Goal: Task Accomplishment & Management: Use online tool/utility

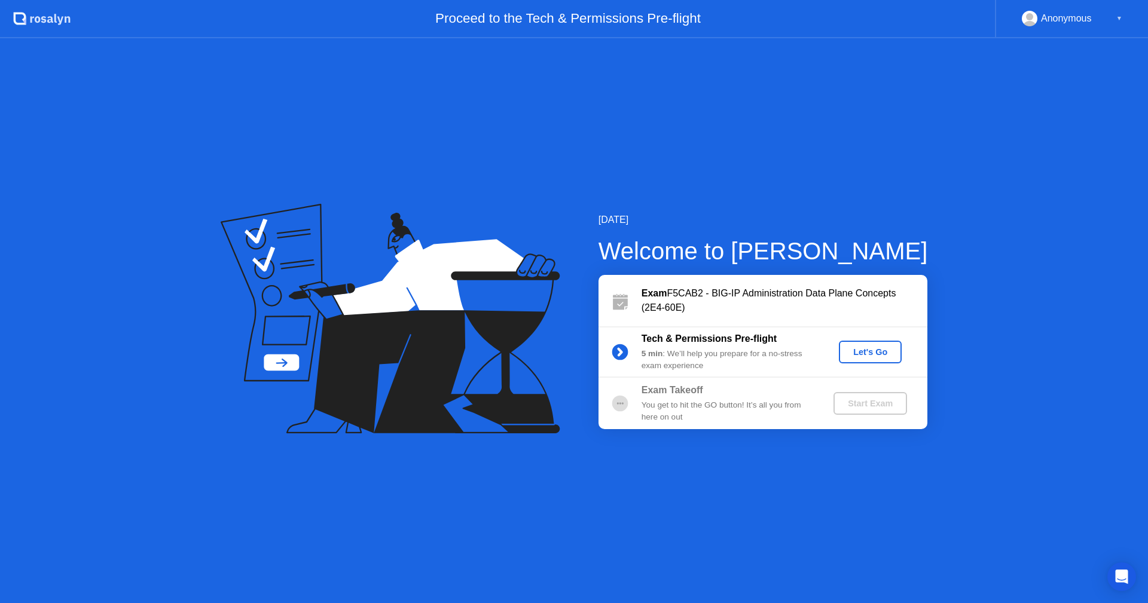
click at [875, 353] on div "Let's Go" at bounding box center [870, 352] width 53 height 10
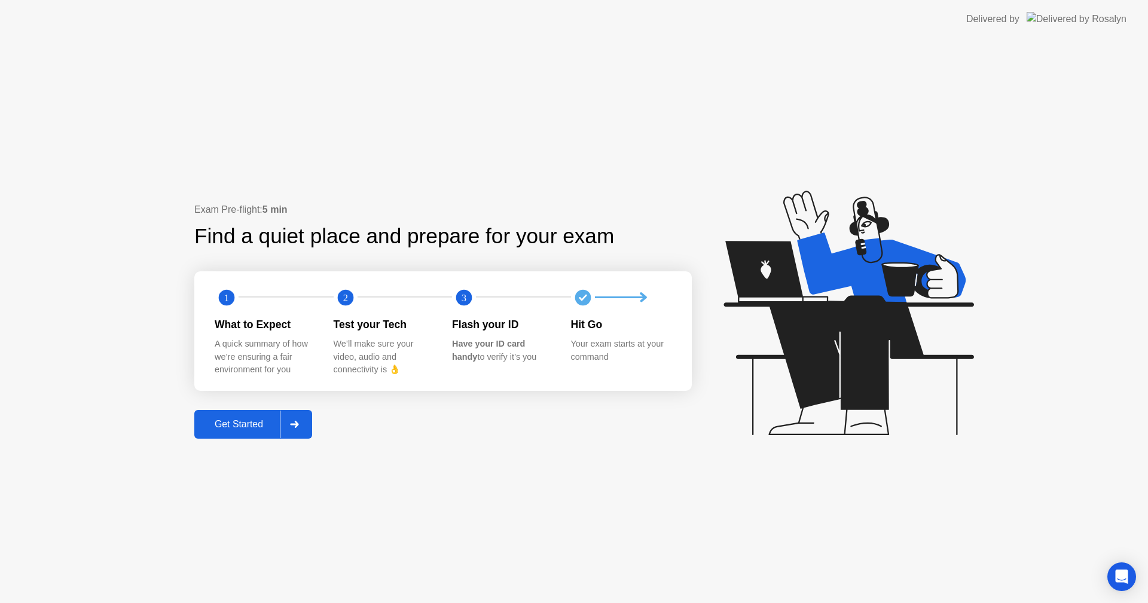
click at [246, 420] on div "Get Started" at bounding box center [239, 424] width 82 height 11
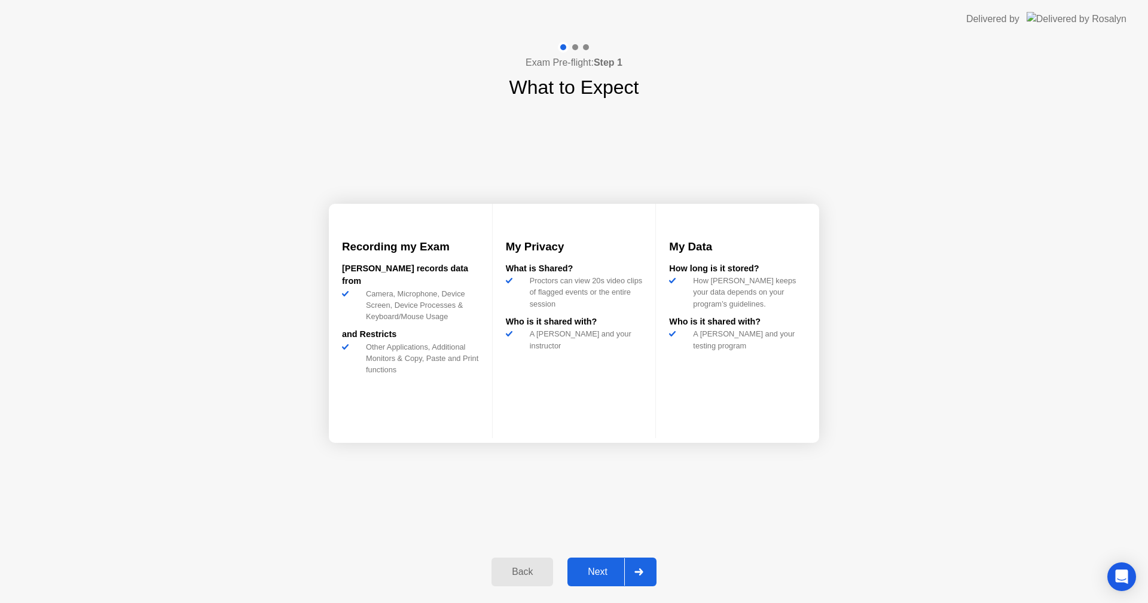
click at [605, 575] on div "Next" at bounding box center [597, 572] width 53 height 11
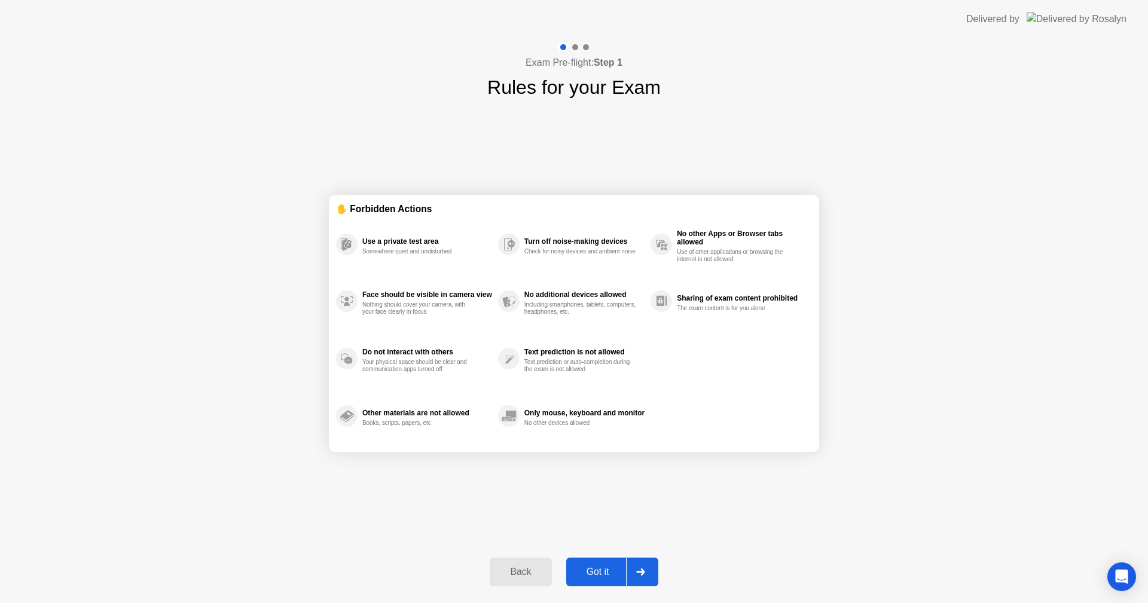
click at [593, 569] on div "Got it" at bounding box center [598, 572] width 56 height 11
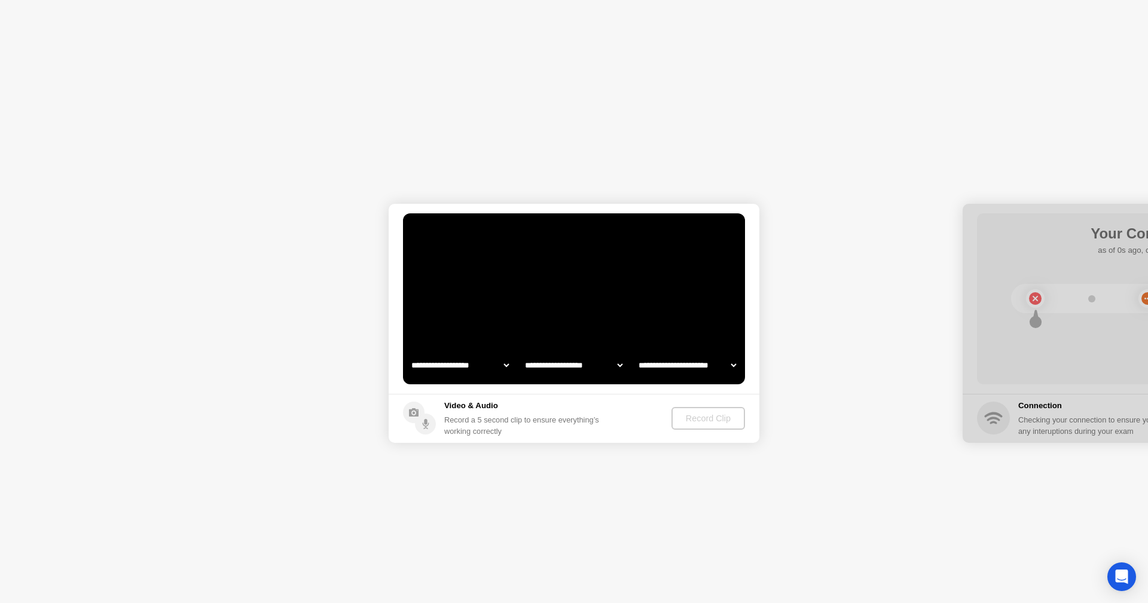
select select "**********"
select select "*******"
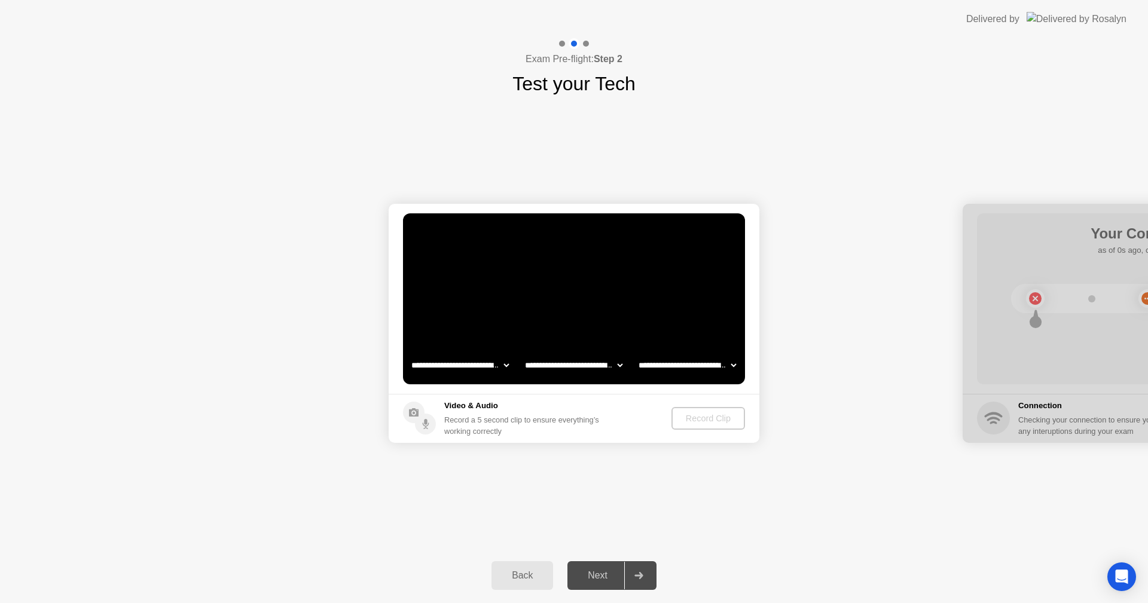
click at [520, 580] on div "Back" at bounding box center [522, 575] width 54 height 11
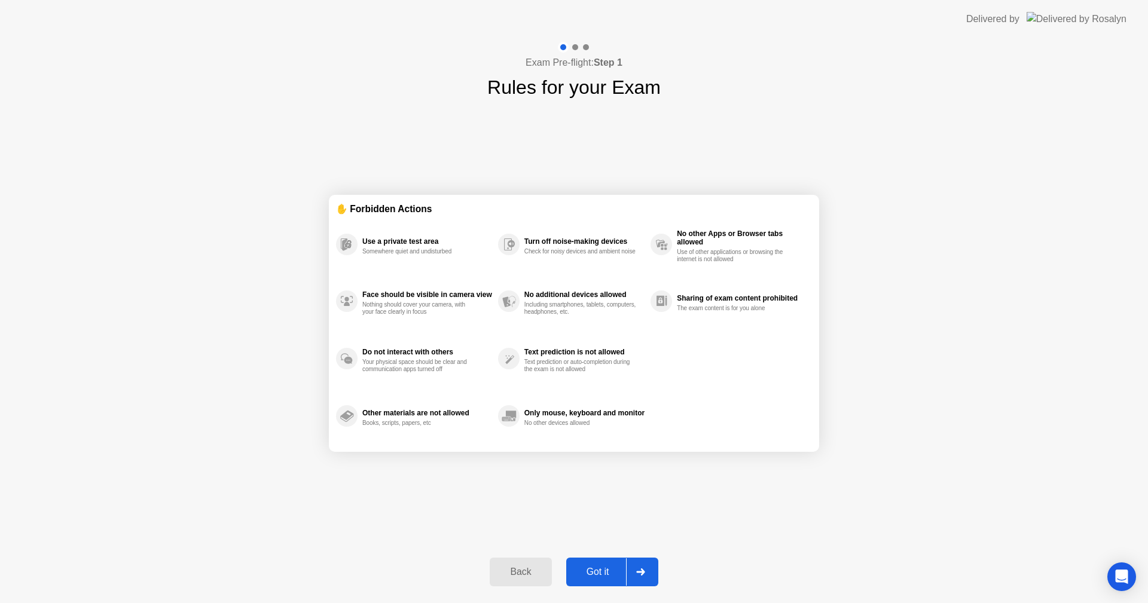
click at [591, 575] on div "Got it" at bounding box center [598, 572] width 56 height 11
select select "**********"
select select "*******"
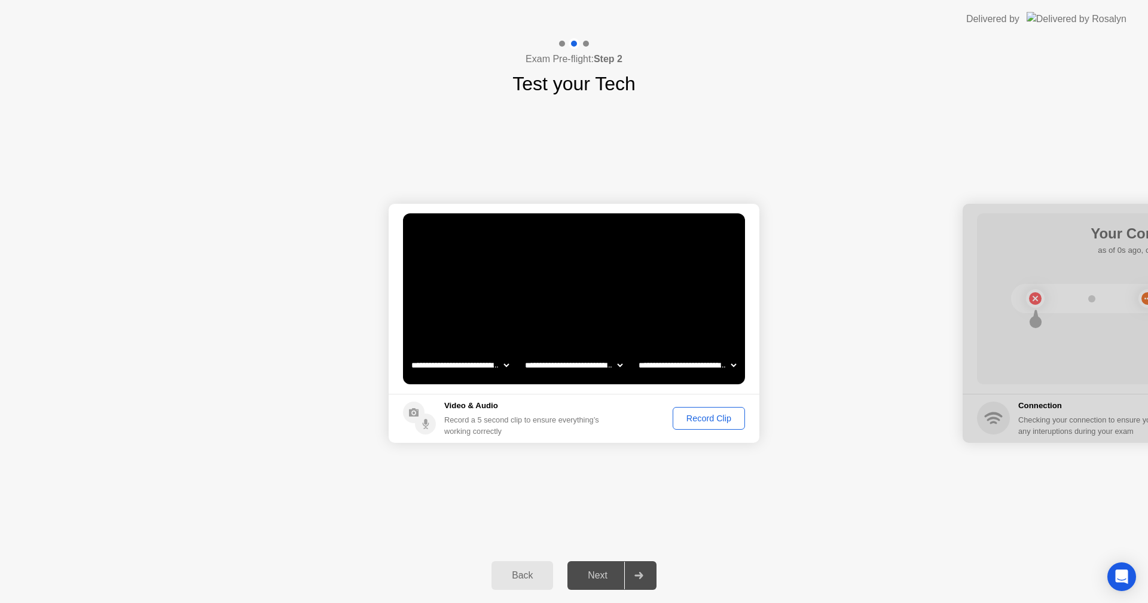
click at [617, 368] on select "**********" at bounding box center [574, 365] width 102 height 24
drag, startPoint x: 499, startPoint y: 480, endPoint x: 507, endPoint y: 477, distance: 8.9
click at [507, 477] on div "**********" at bounding box center [574, 323] width 1148 height 450
click at [720, 419] on div "Record Clip" at bounding box center [709, 419] width 64 height 10
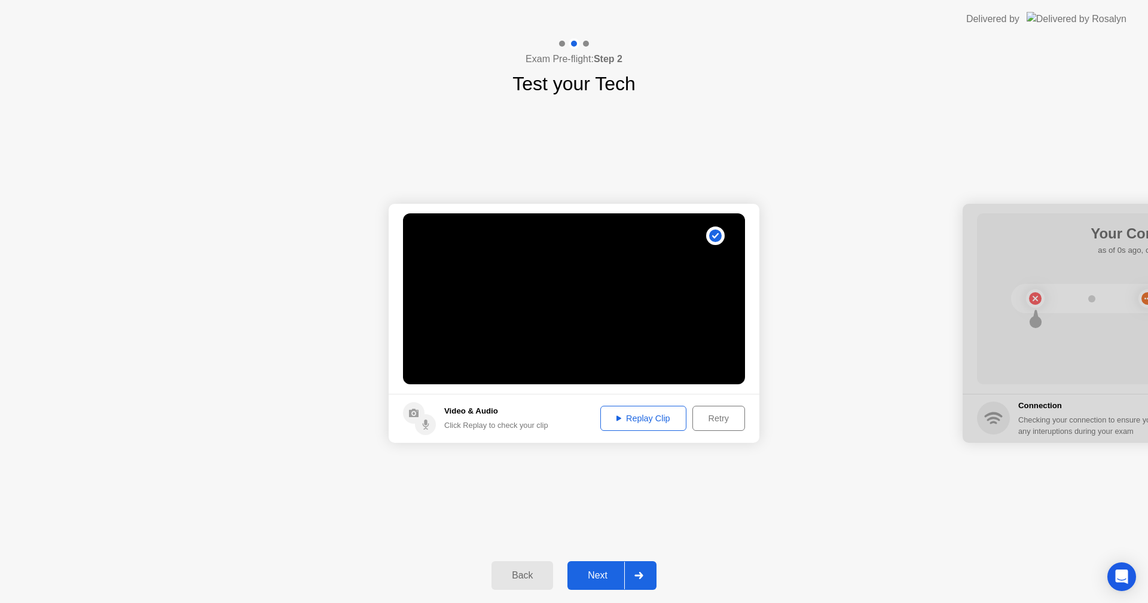
click at [627, 414] on div "Replay Clip" at bounding box center [644, 419] width 78 height 10
click at [606, 575] on div "Next" at bounding box center [597, 575] width 53 height 11
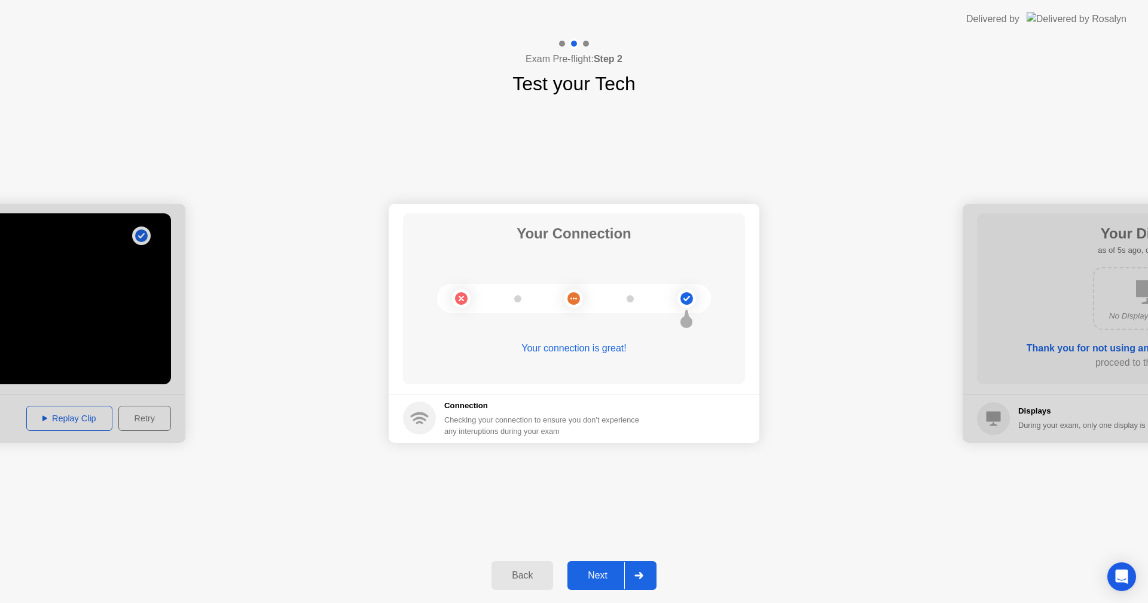
click at [605, 573] on div "Next" at bounding box center [597, 575] width 53 height 11
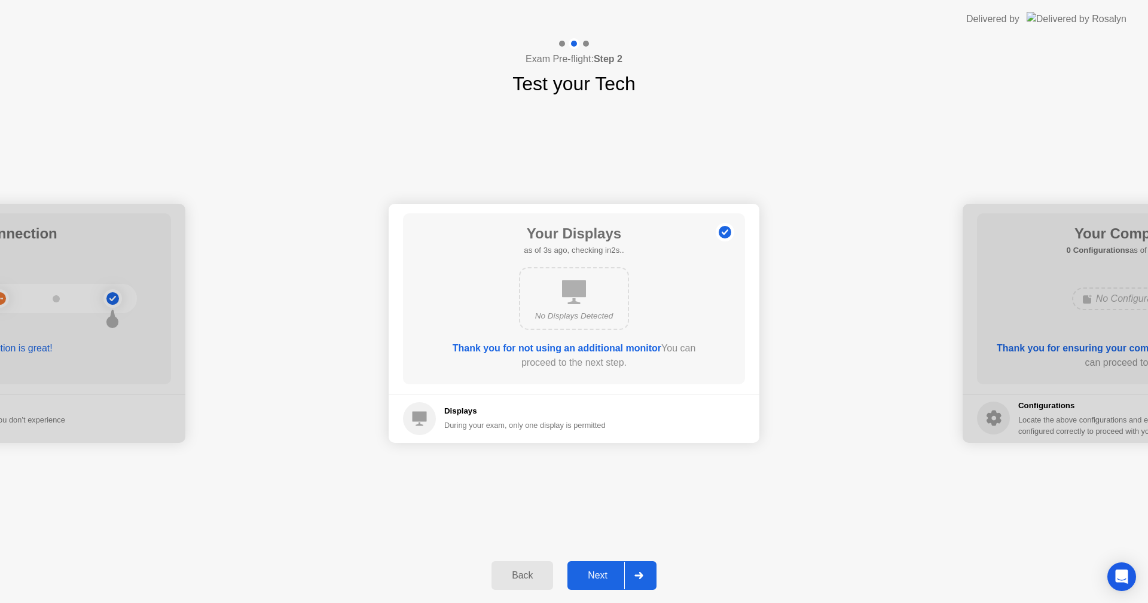
click at [602, 570] on div "Next" at bounding box center [597, 575] width 53 height 11
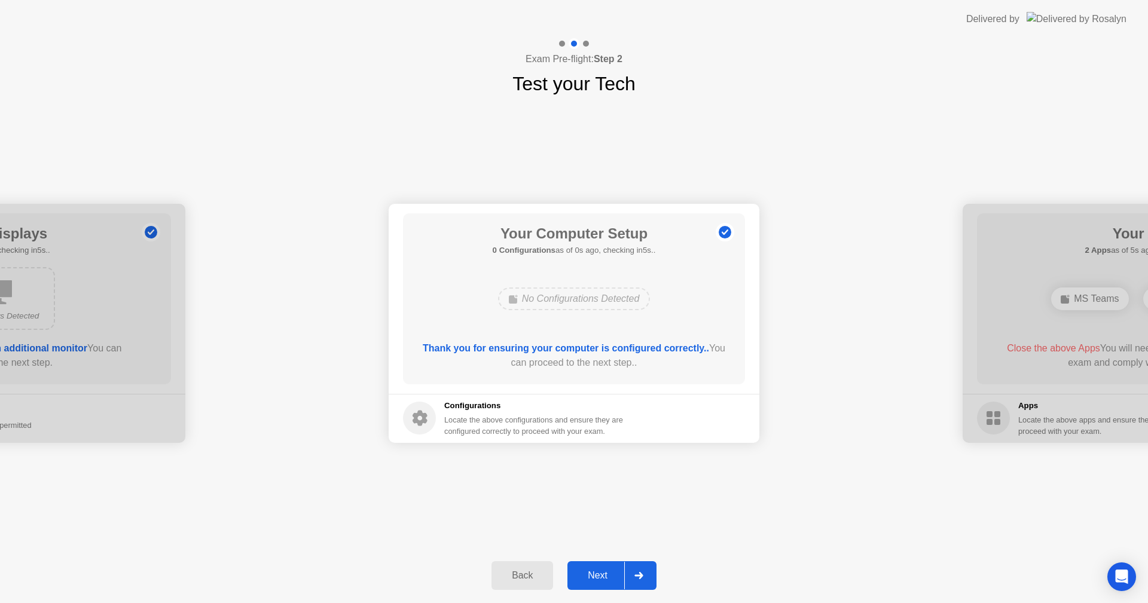
click at [599, 572] on div "Next" at bounding box center [597, 575] width 53 height 11
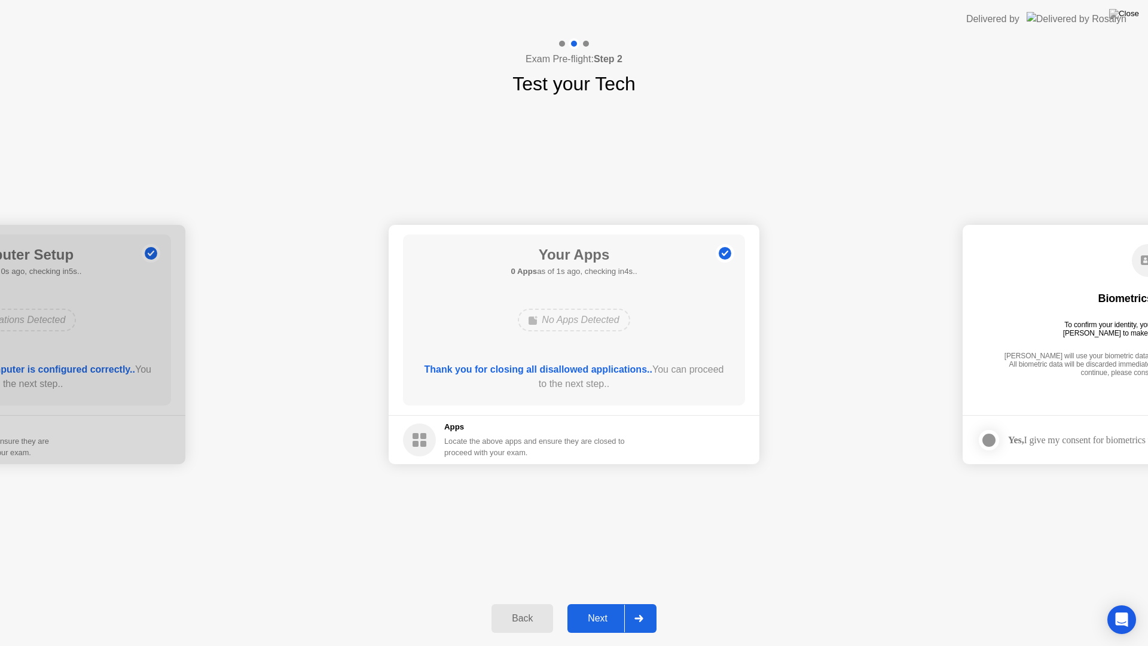
click at [329, 188] on div "**********" at bounding box center [574, 344] width 1148 height 493
click at [608, 603] on div "Next" at bounding box center [597, 618] width 53 height 11
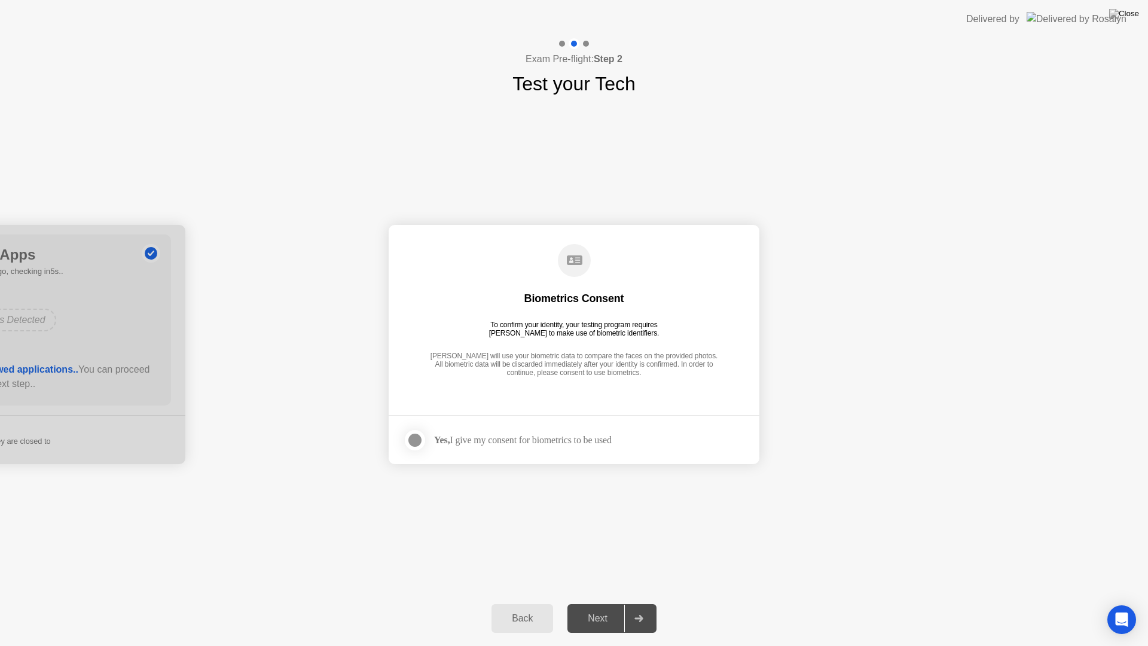
click at [414, 450] on label at bounding box center [418, 440] width 31 height 24
click at [610, 603] on div "Next" at bounding box center [597, 618] width 53 height 11
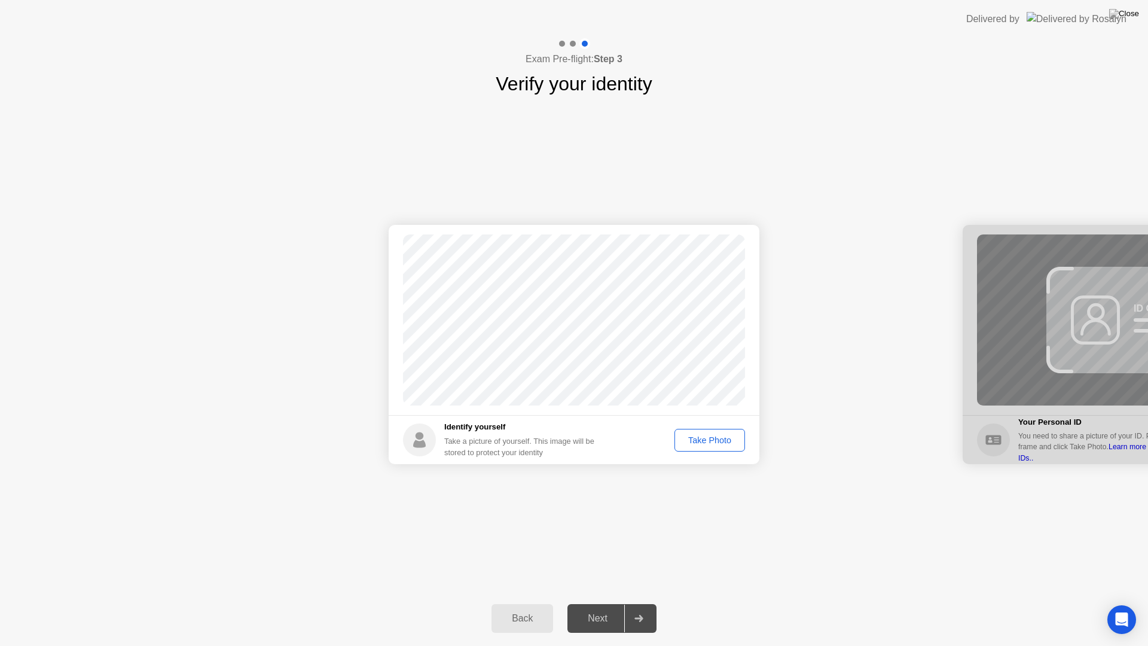
click at [706, 438] on div "Take Photo" at bounding box center [710, 440] width 62 height 10
click at [600, 603] on div "Next" at bounding box center [597, 618] width 53 height 11
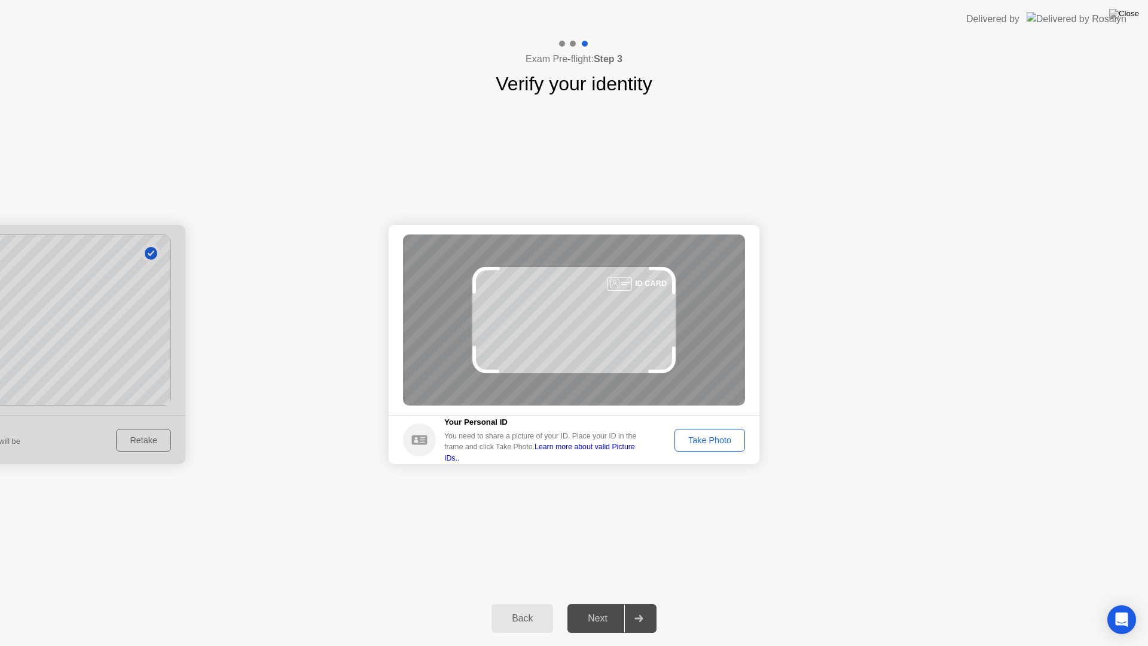
click at [697, 439] on div "Take Photo" at bounding box center [710, 440] width 62 height 10
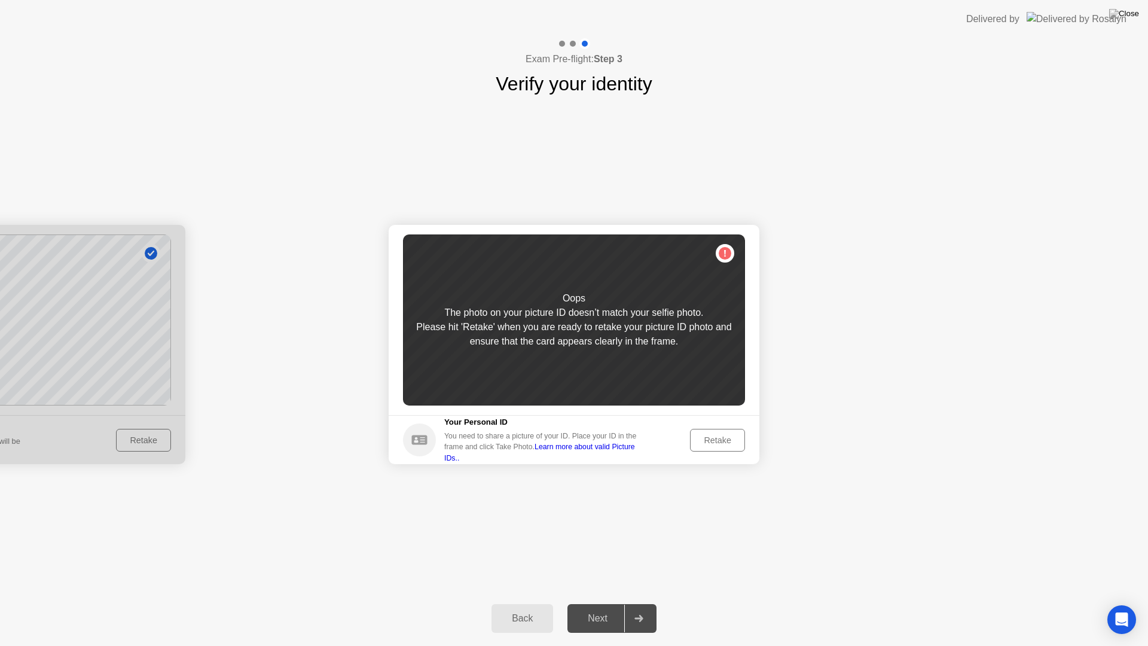
click at [498, 603] on div "Back" at bounding box center [522, 618] width 54 height 11
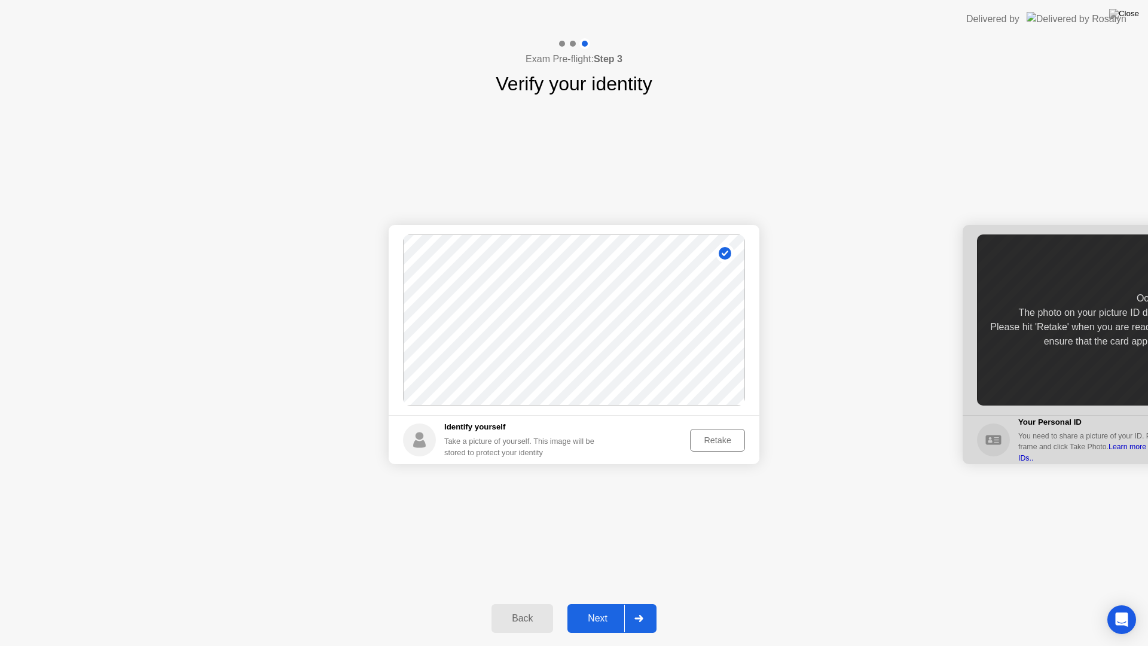
click at [726, 448] on button "Retake" at bounding box center [717, 440] width 55 height 23
click at [698, 440] on div "Take Photo" at bounding box center [710, 440] width 62 height 10
click at [591, 603] on div "Next" at bounding box center [597, 618] width 53 height 11
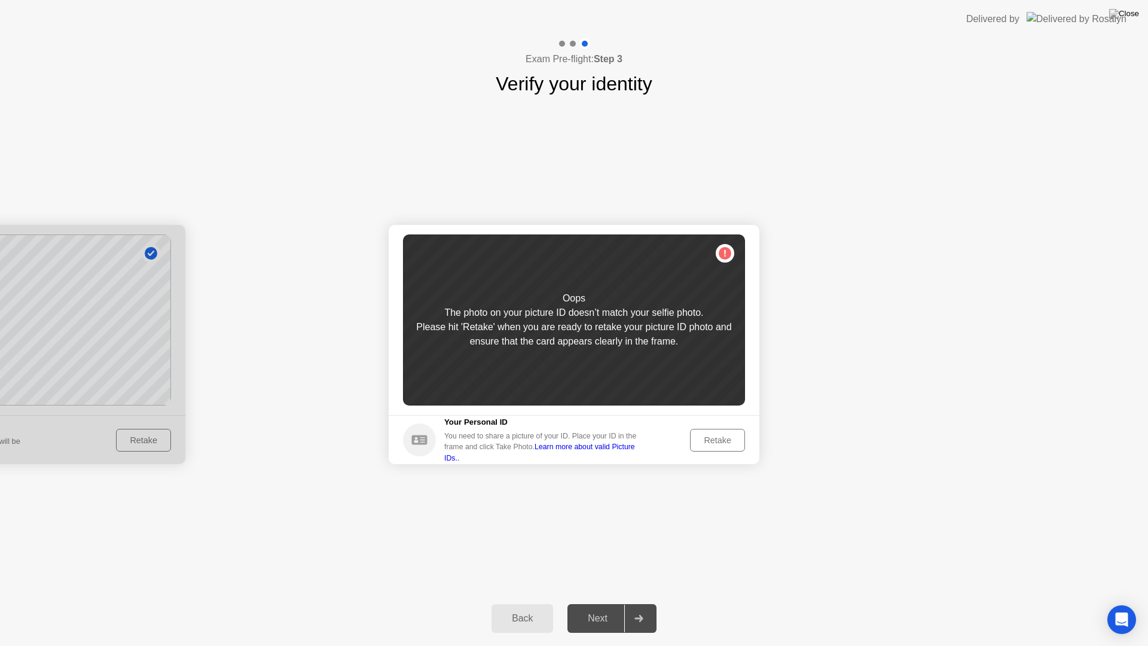
click at [730, 437] on div "Retake" at bounding box center [717, 440] width 47 height 10
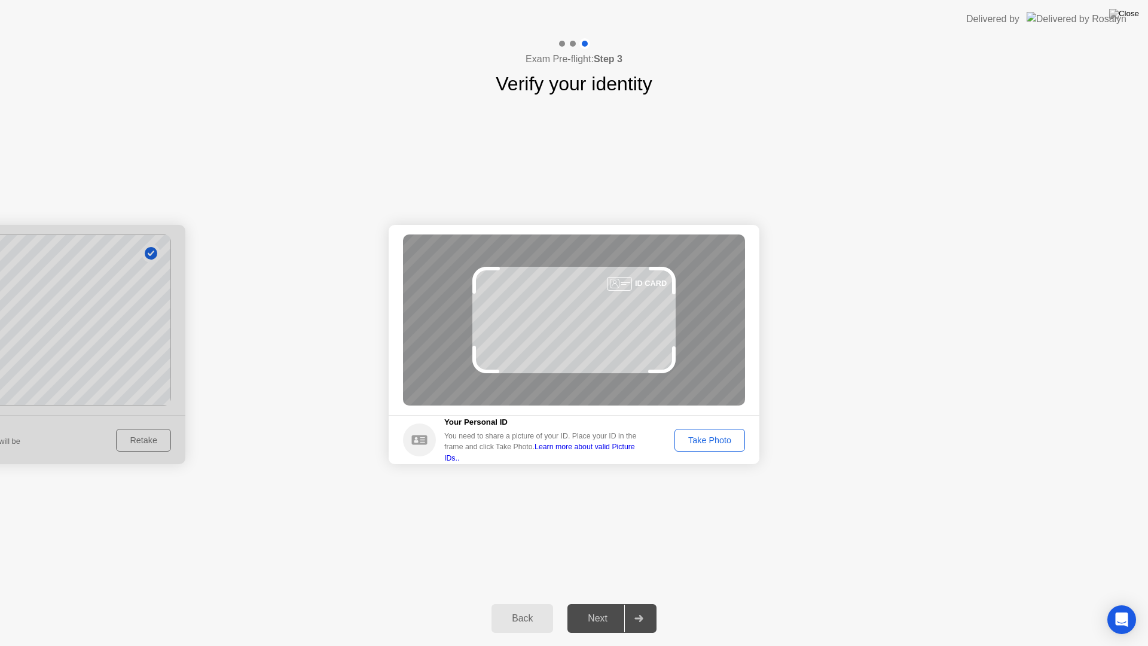
click at [723, 438] on div "Take Photo" at bounding box center [710, 440] width 62 height 10
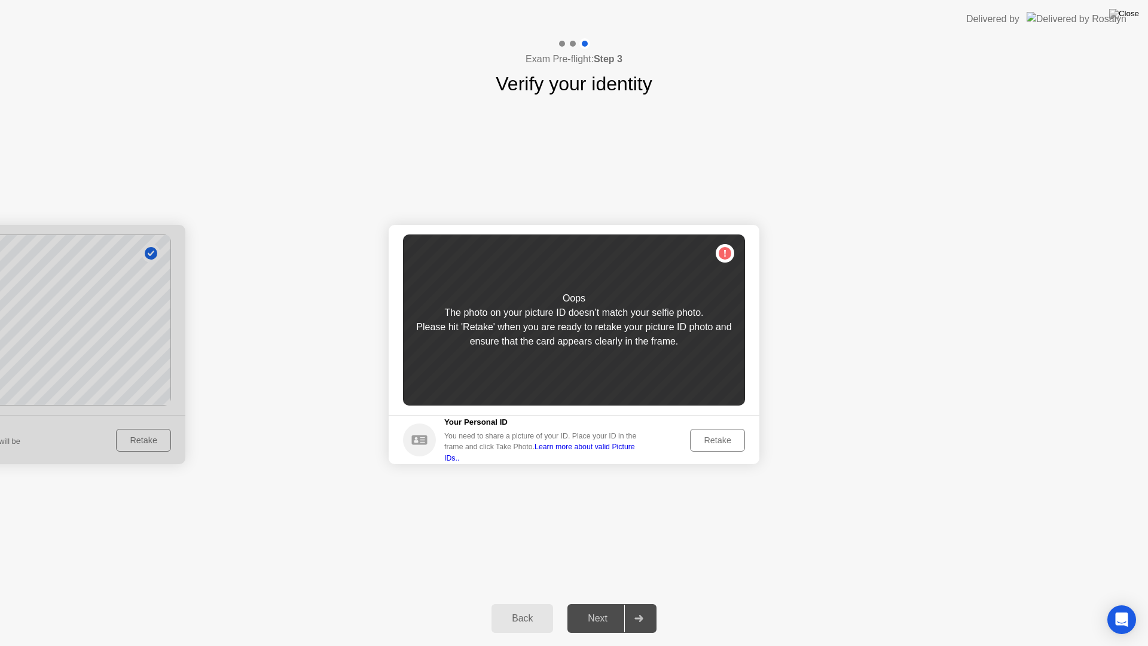
click at [725, 438] on div "Retake" at bounding box center [717, 440] width 47 height 10
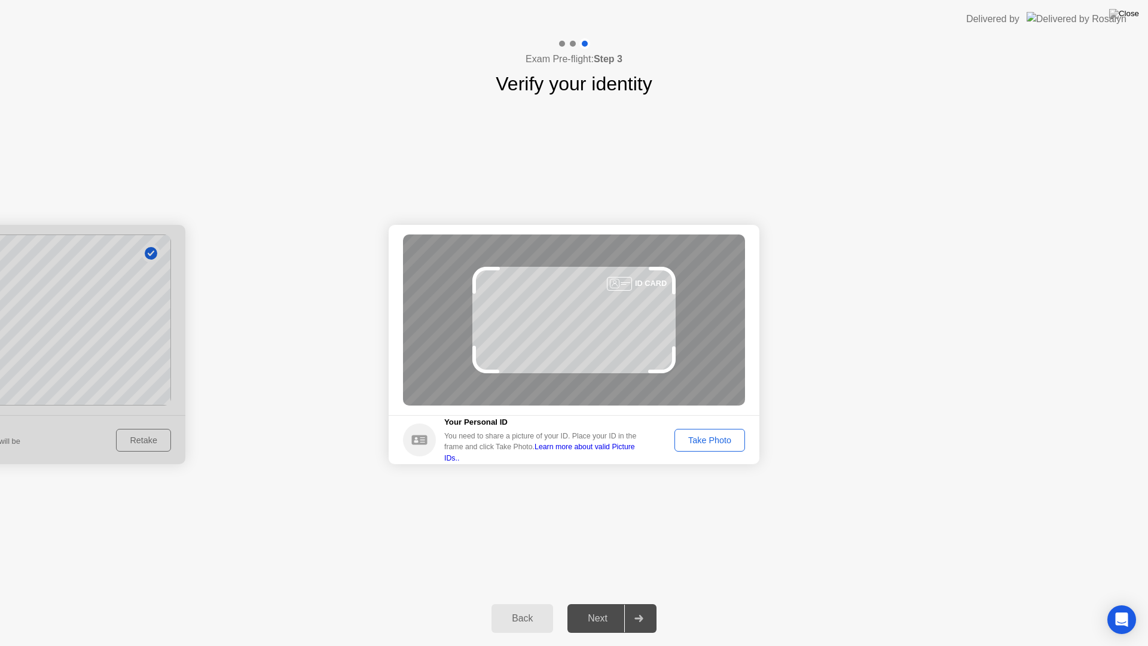
click at [725, 438] on div "Take Photo" at bounding box center [710, 440] width 62 height 10
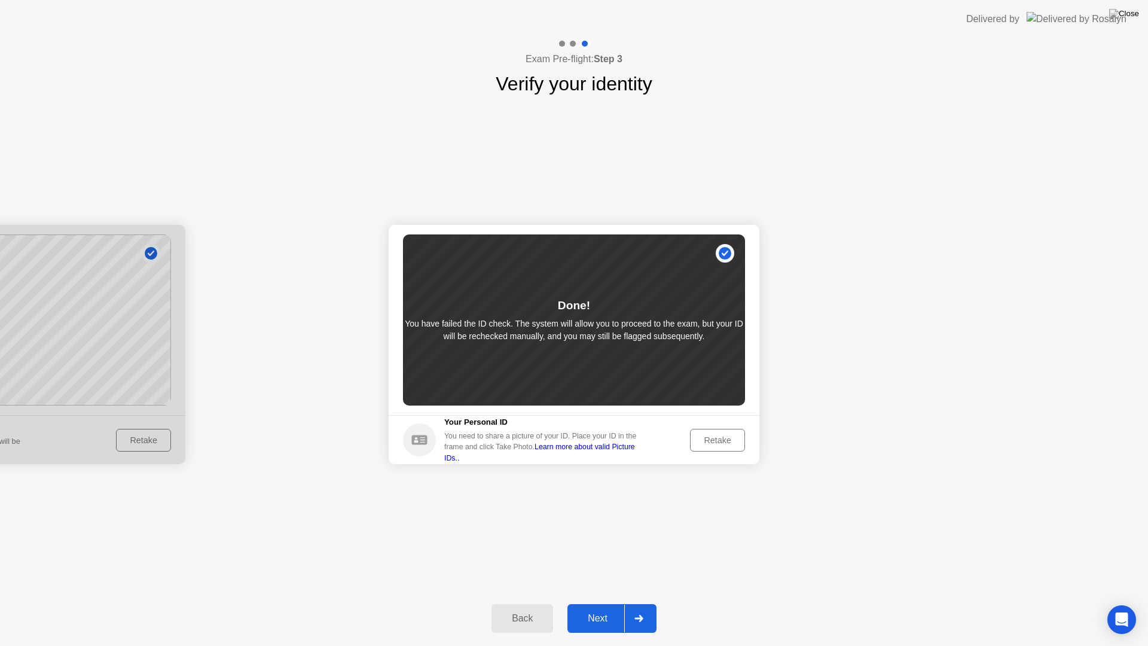
click at [605, 603] on div "Next" at bounding box center [597, 618] width 53 height 11
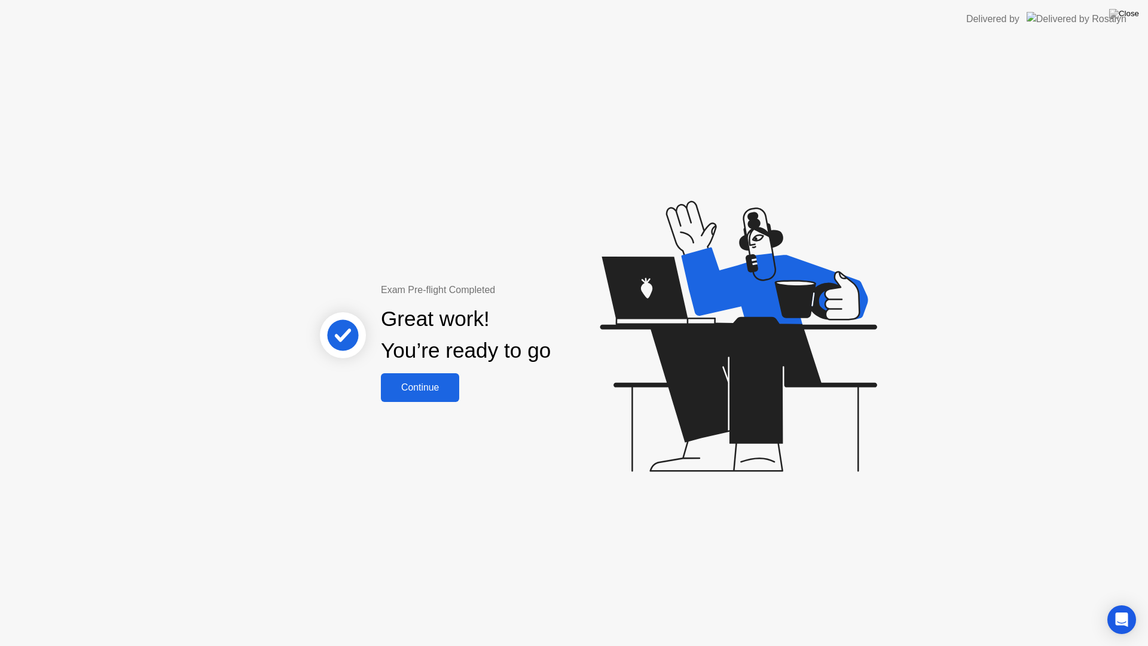
click at [408, 382] on div "Continue" at bounding box center [420, 387] width 71 height 11
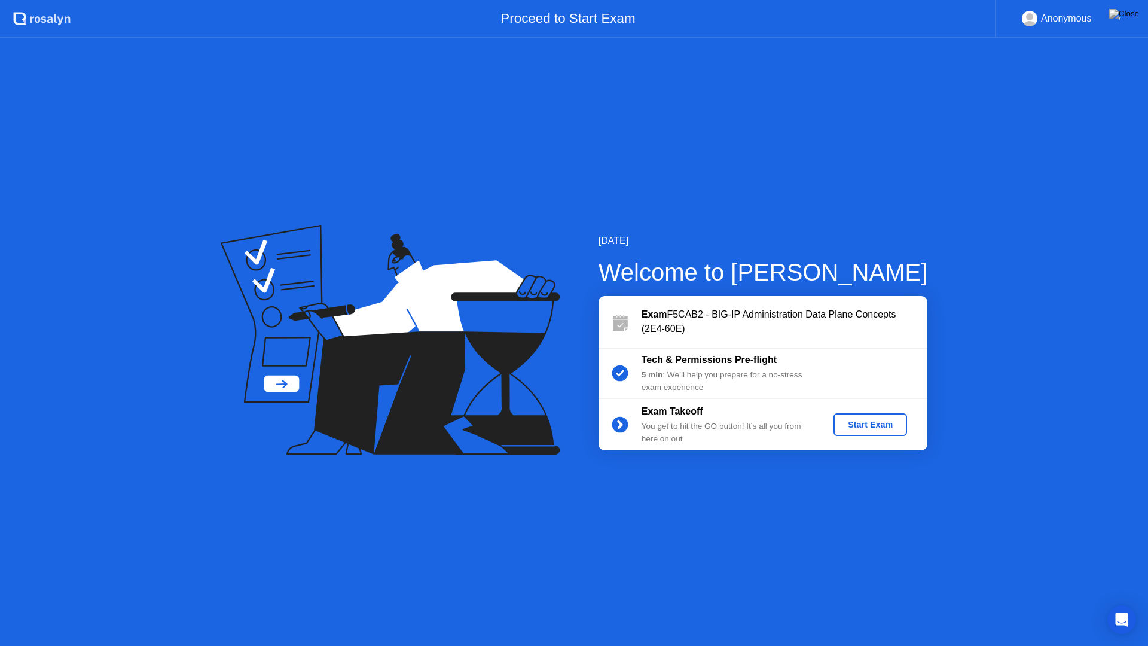
click at [874, 421] on div "Start Exam" at bounding box center [870, 425] width 64 height 10
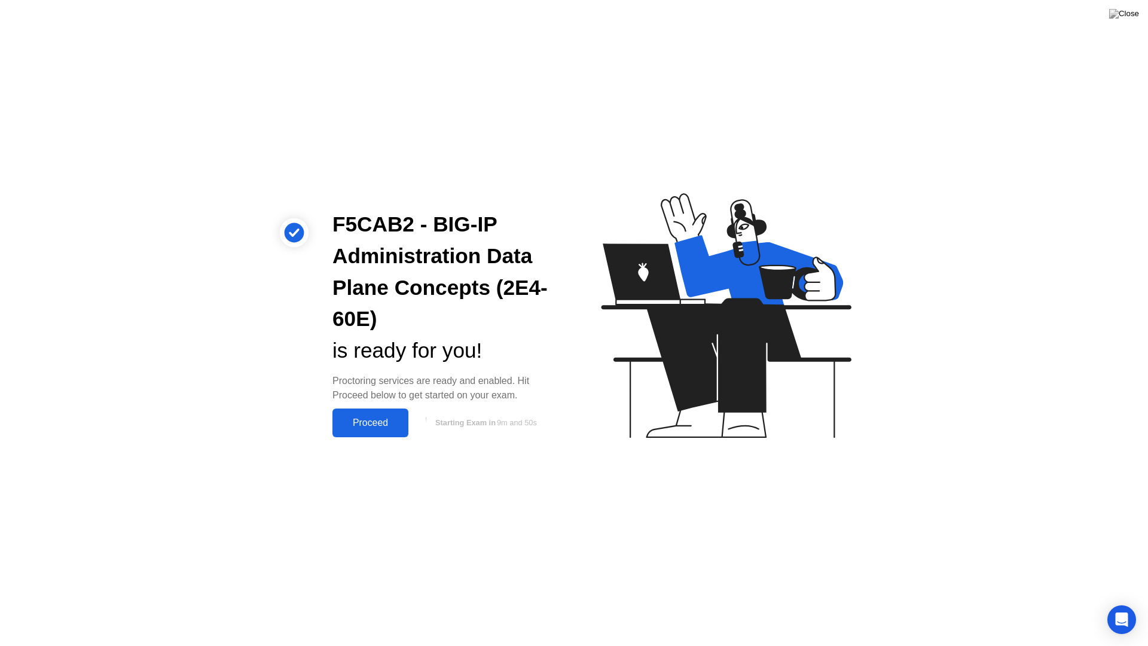
click at [358, 423] on div "Proceed" at bounding box center [370, 422] width 69 height 11
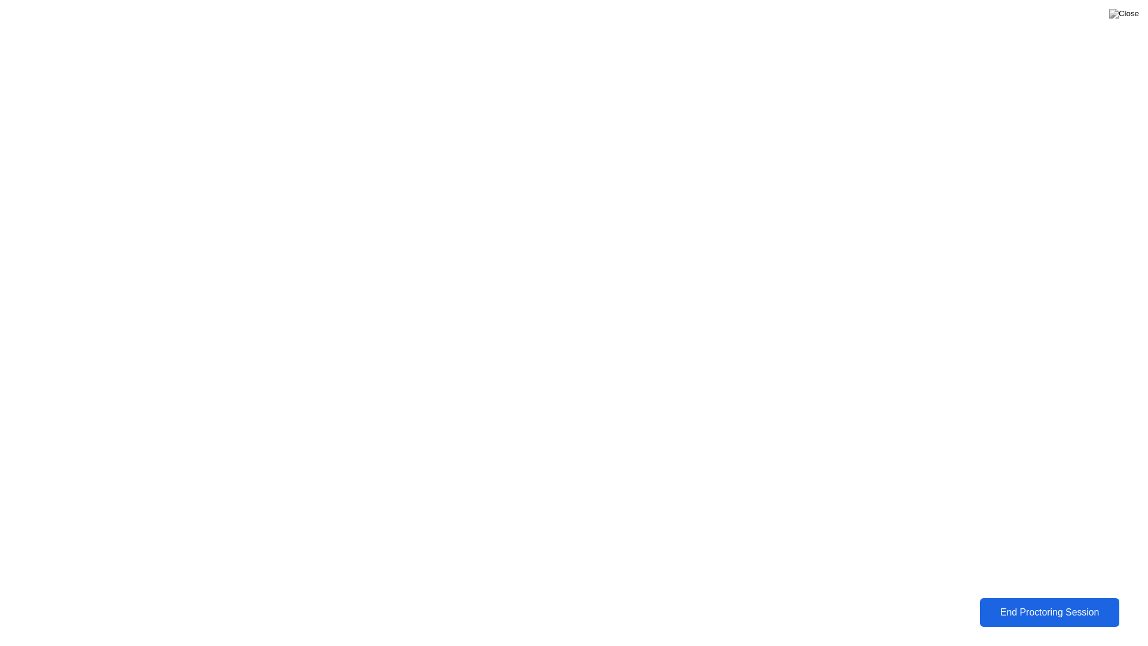
click at [1020, 603] on div "End Proctoring Session" at bounding box center [1050, 612] width 133 height 11
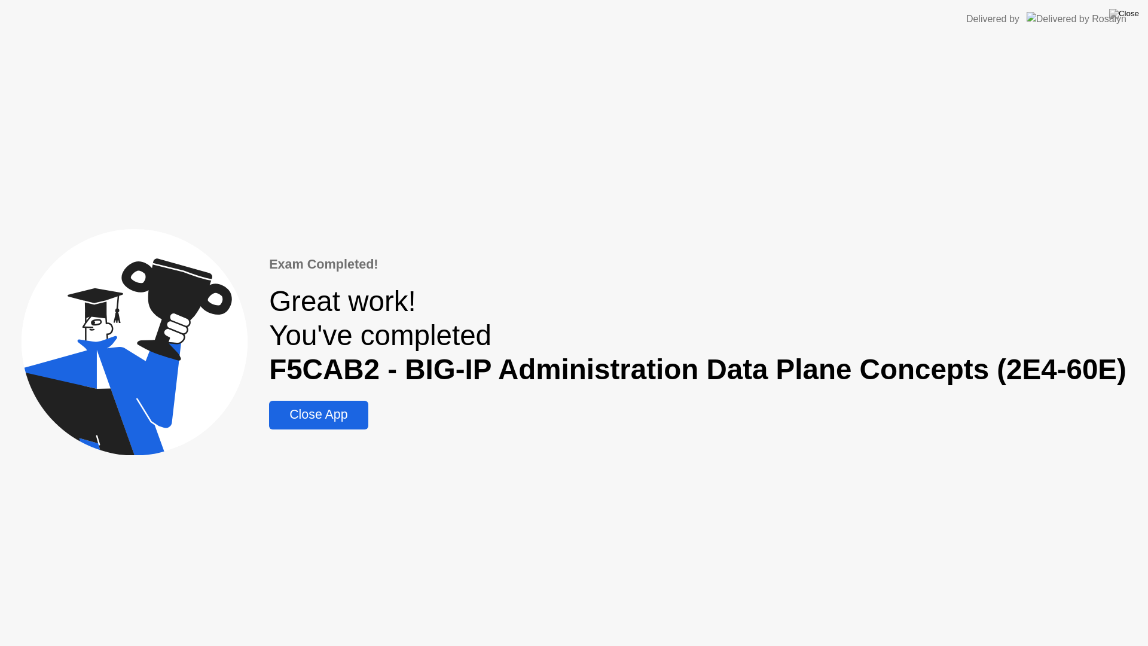
click at [344, 419] on div "Close App" at bounding box center [318, 414] width 91 height 15
